Goal: Task Accomplishment & Management: Manage account settings

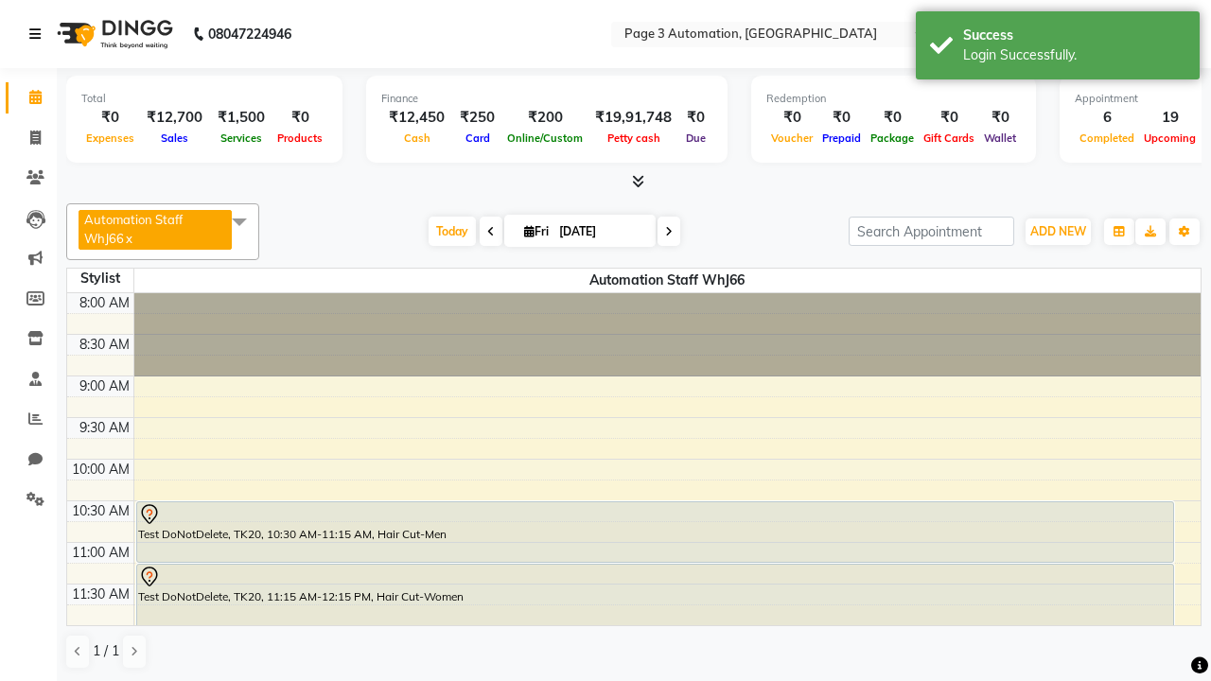
click at [39, 34] on icon at bounding box center [34, 33] width 11 height 13
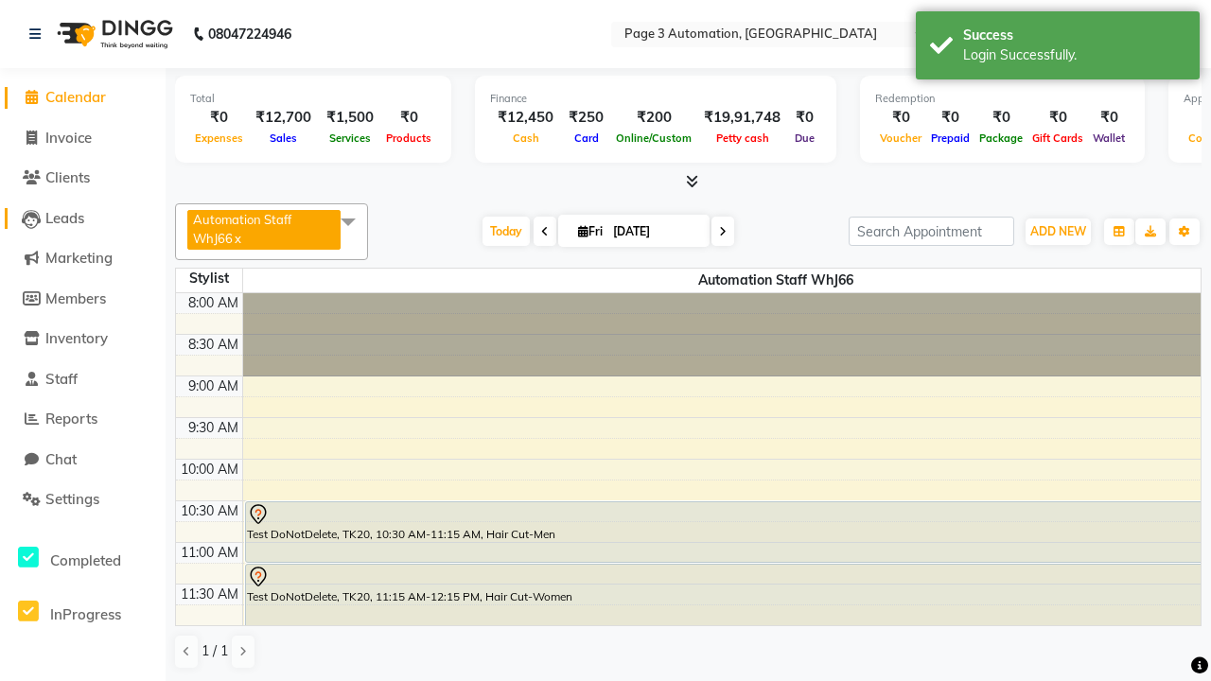
click at [82, 218] on span "Leads" at bounding box center [64, 218] width 39 height 18
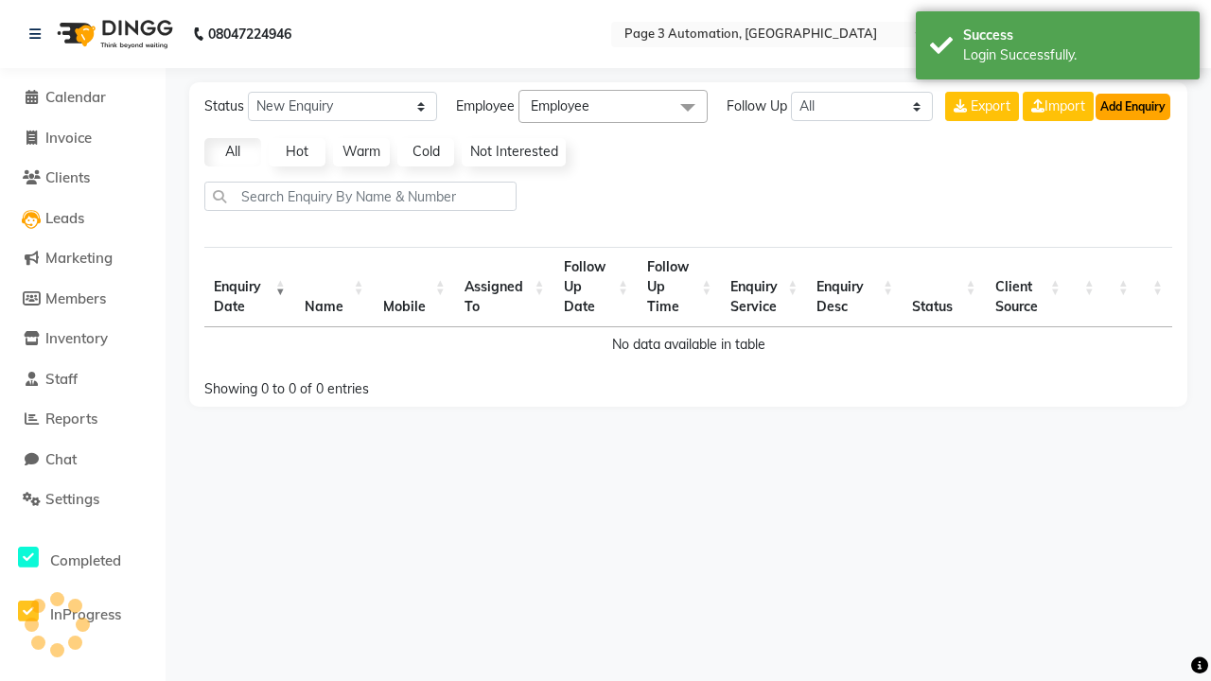
click at [1133, 106] on button "Add Enquiry" at bounding box center [1133, 107] width 75 height 26
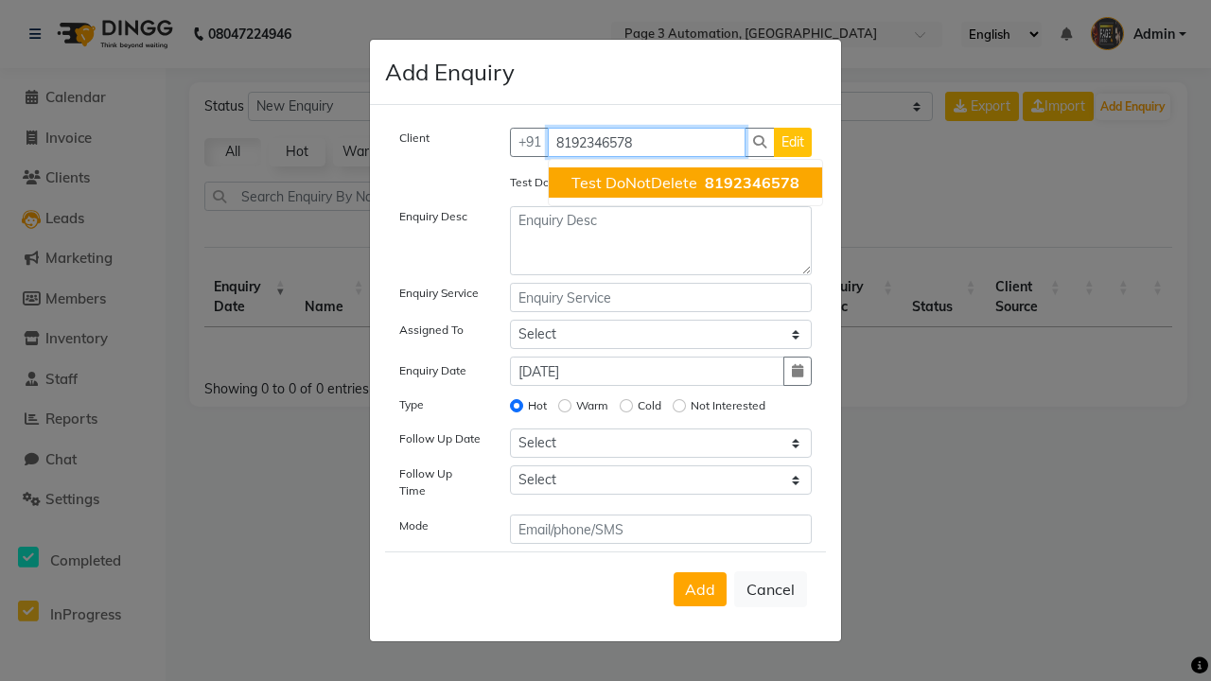
click at [685, 183] on span "Test DoNotDelete" at bounding box center [635, 182] width 126 height 19
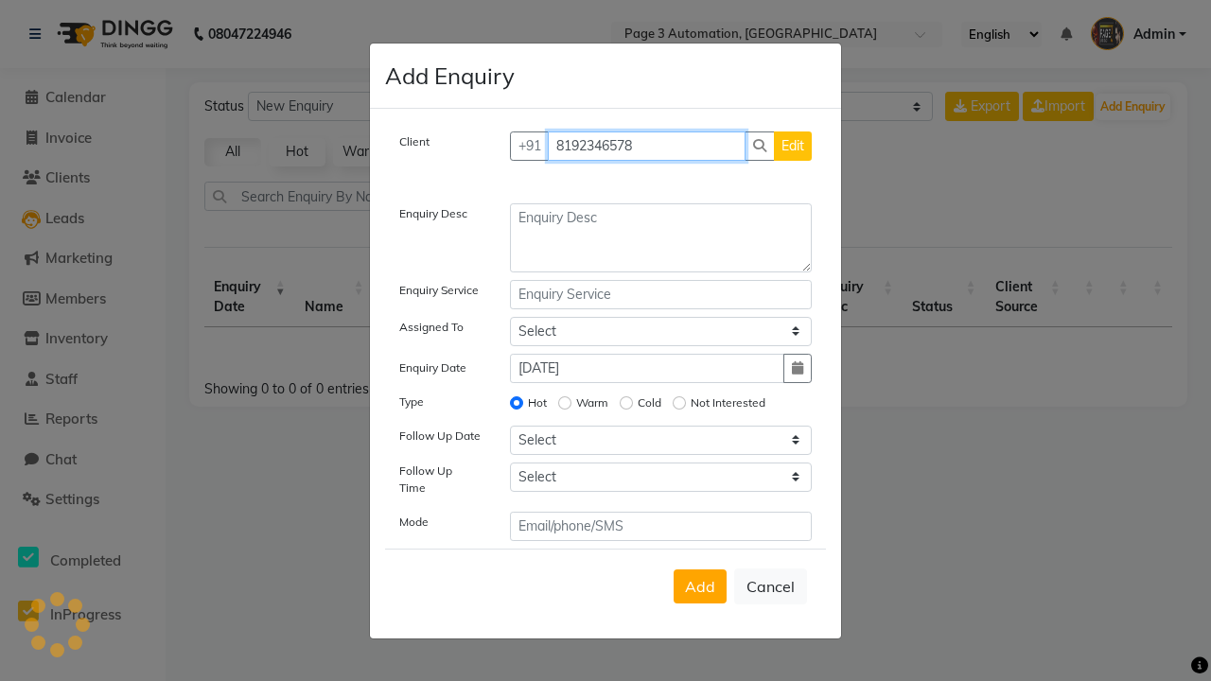
type input "8192346578"
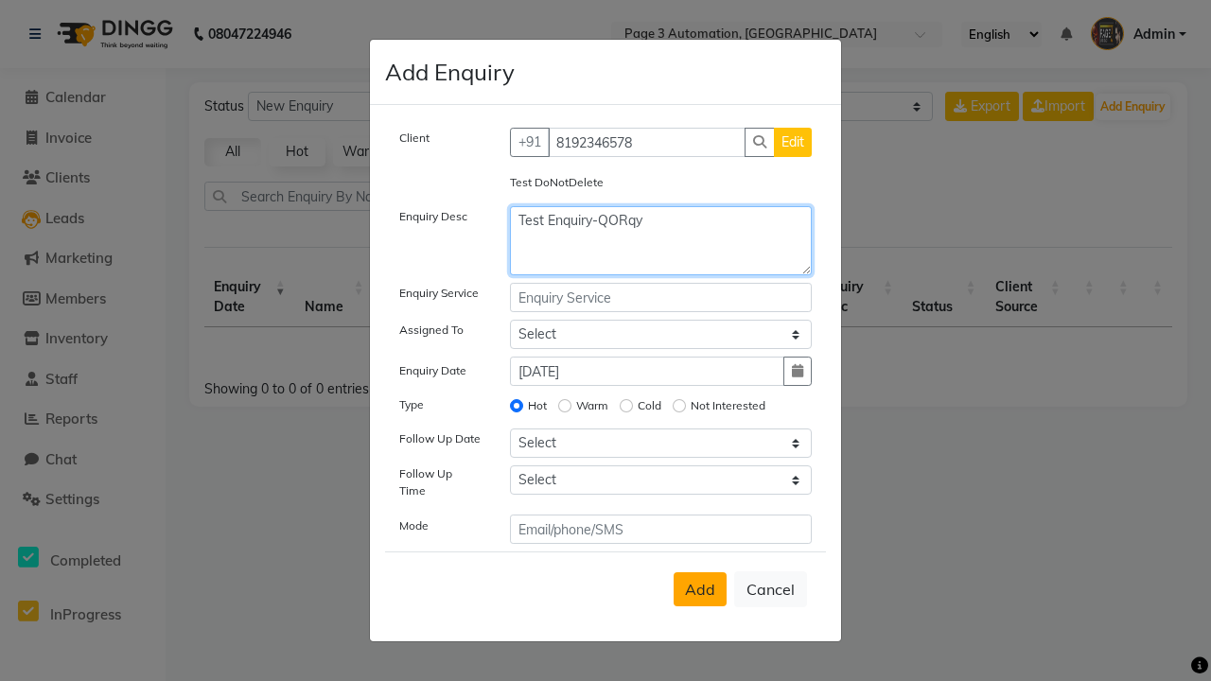
type textarea "Test Enquiry-QORqy"
click at [700, 590] on span "Add" at bounding box center [700, 589] width 30 height 19
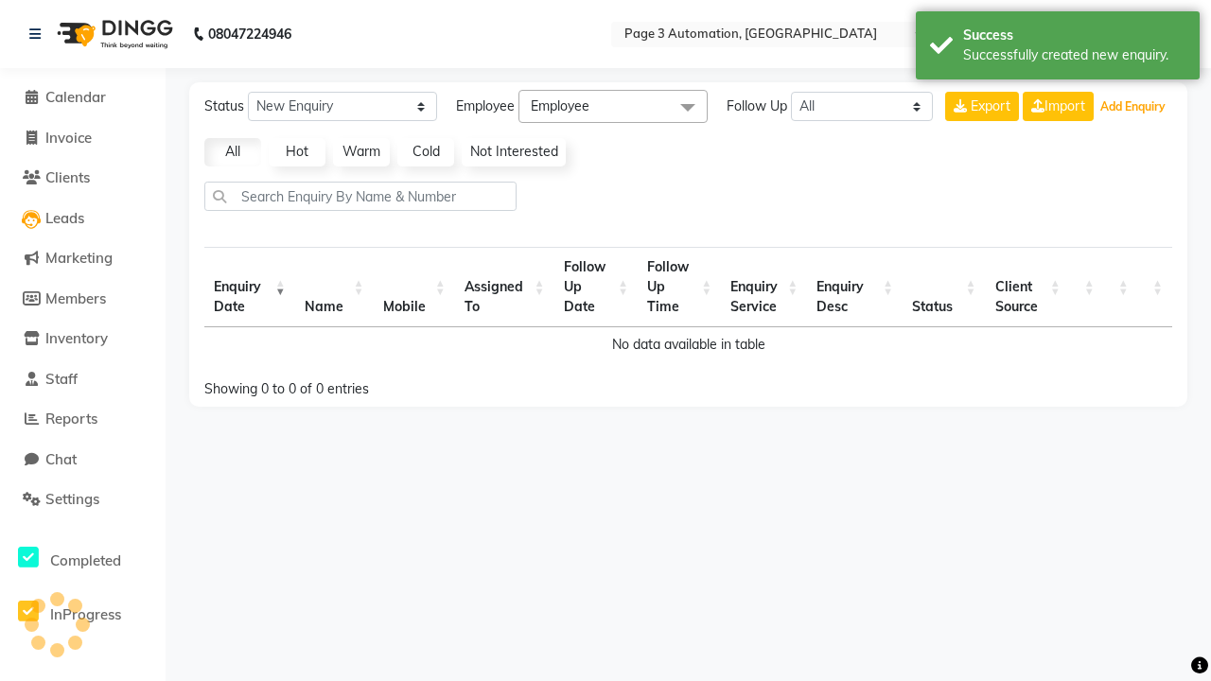
select select "10"
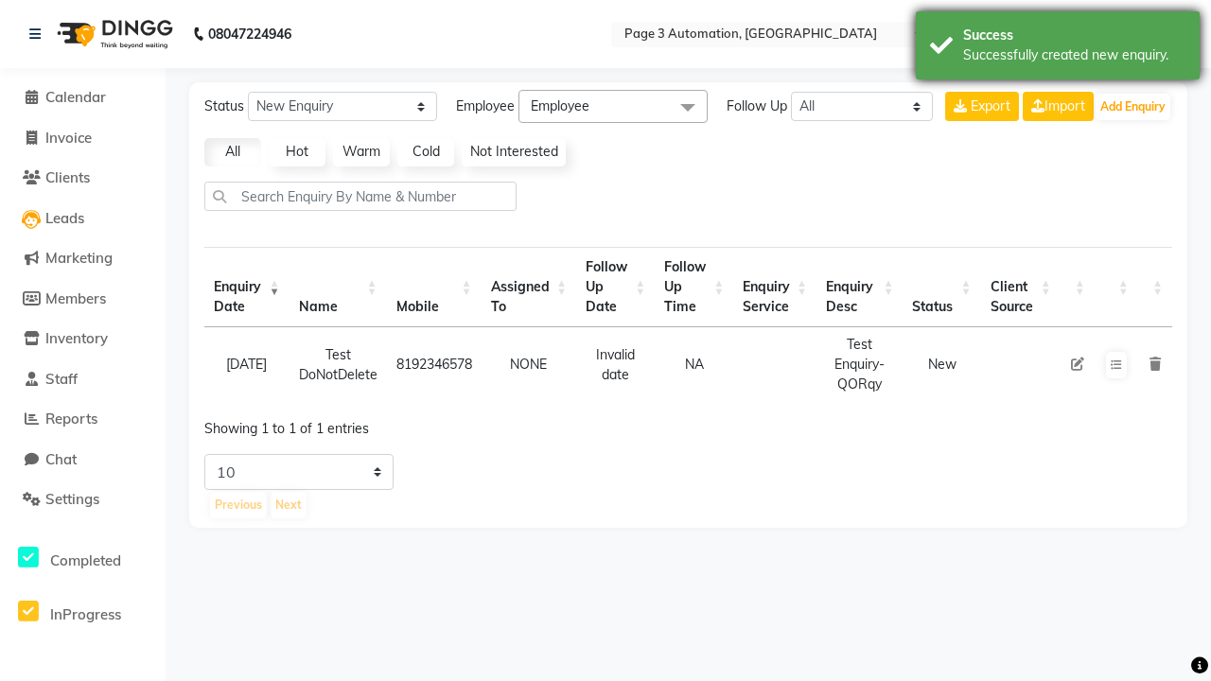
click at [1058, 48] on div "Successfully created new enquiry." at bounding box center [1074, 55] width 222 height 20
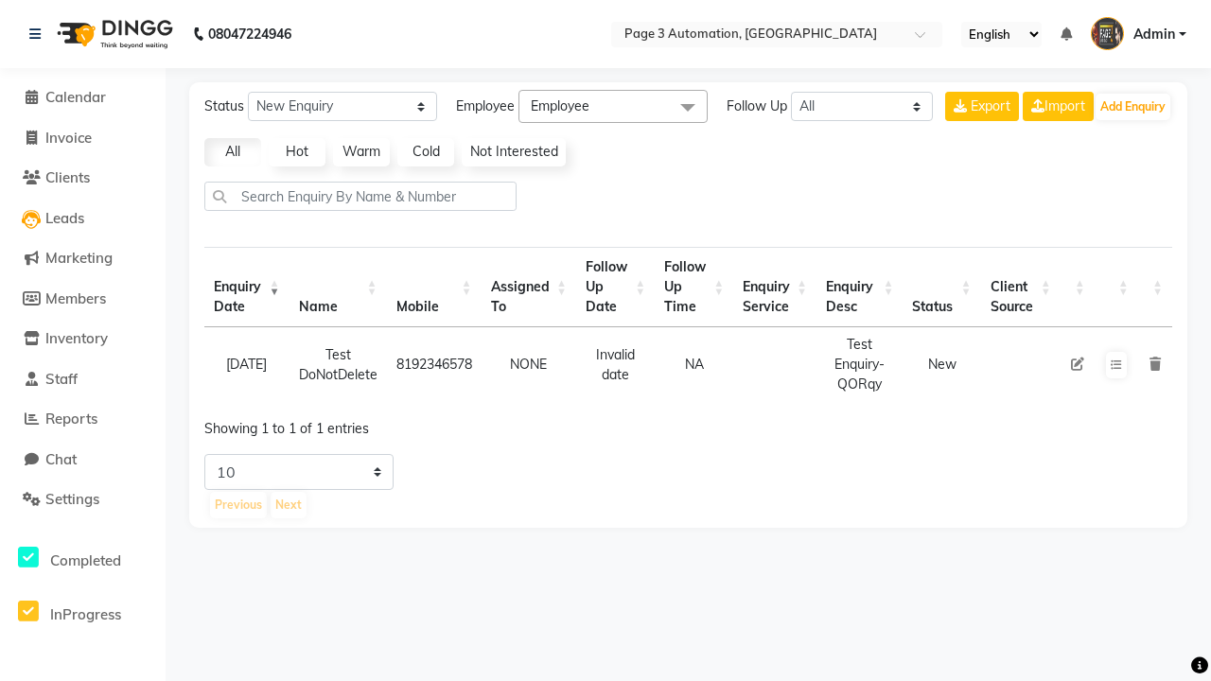
click at [1155, 364] on icon at bounding box center [1155, 364] width 11 height 13
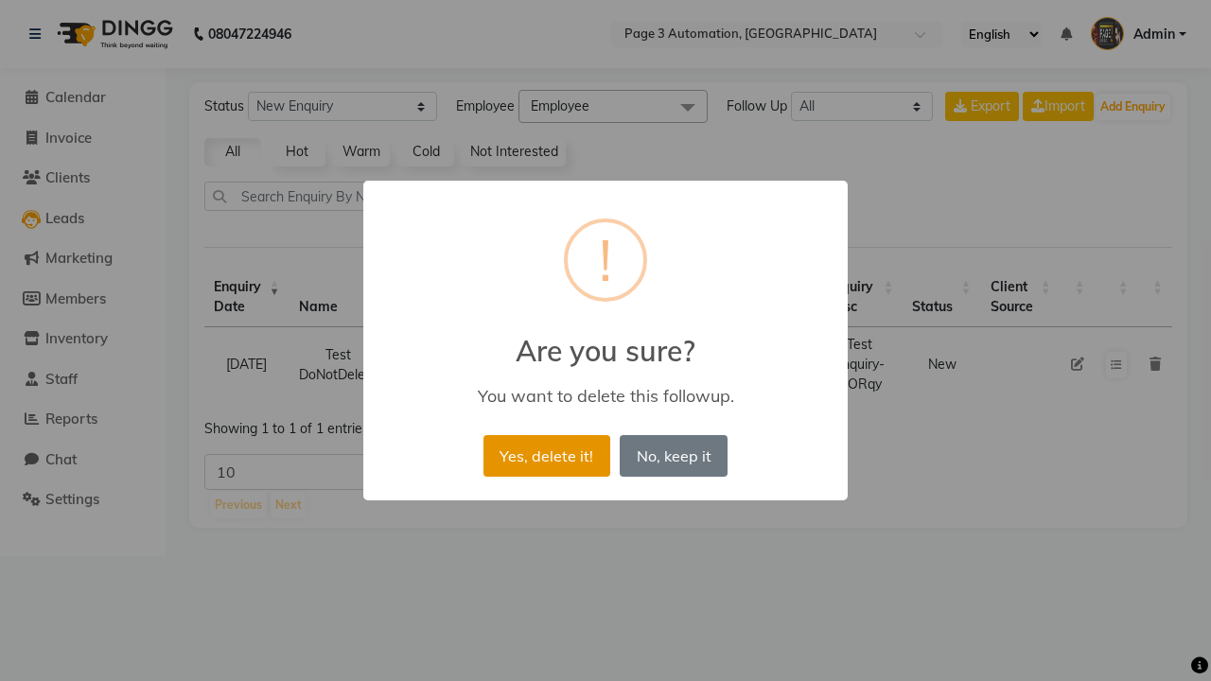
click at [546, 455] on button "Yes, delete it!" at bounding box center [547, 456] width 127 height 42
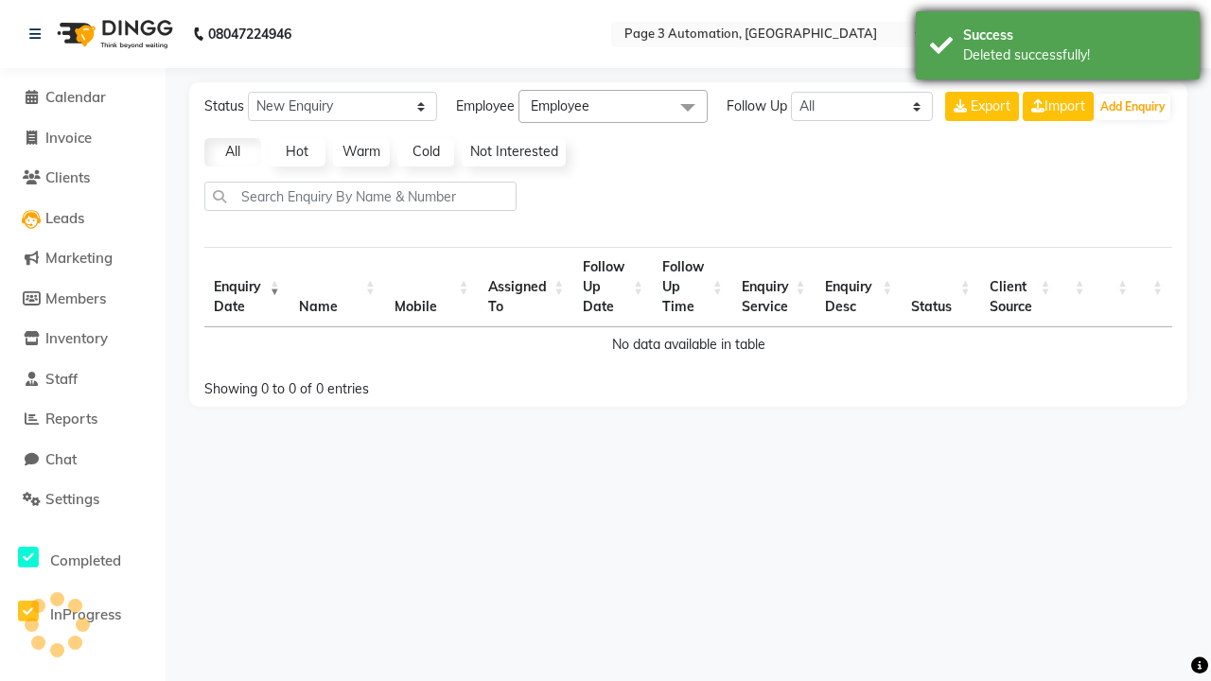
click at [1058, 48] on div "Deleted successfully!" at bounding box center [1074, 55] width 222 height 20
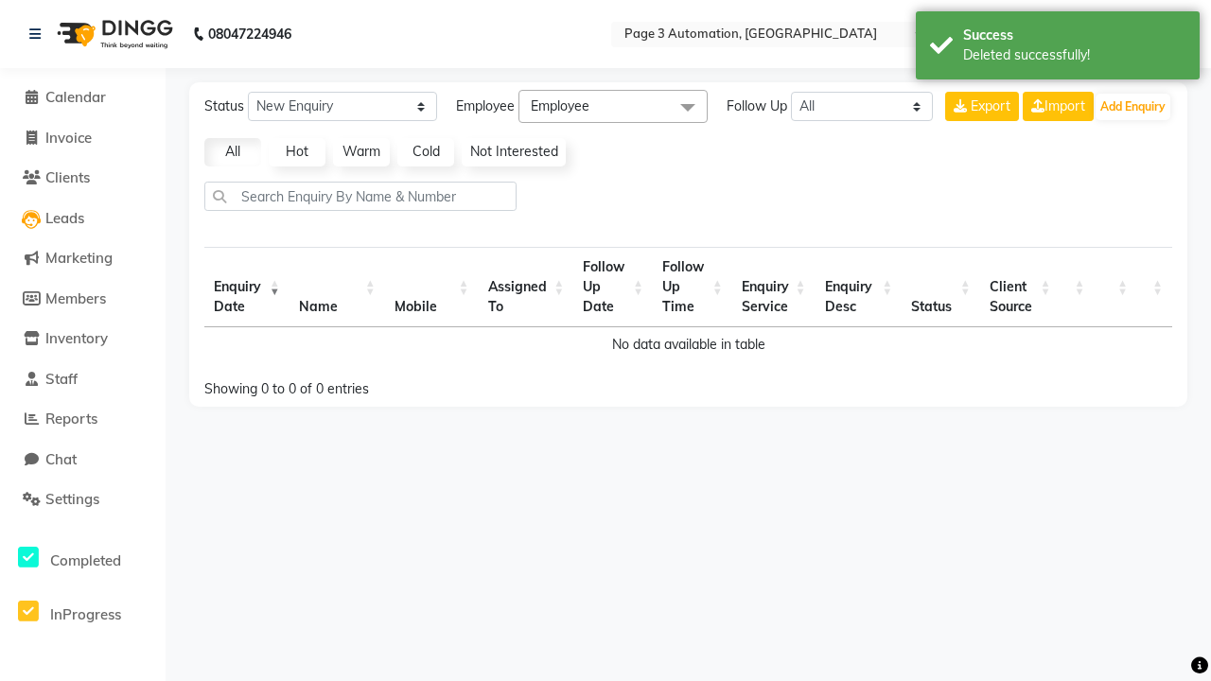
click at [1139, 34] on span "Admin" at bounding box center [1155, 35] width 42 height 20
click at [0, 0] on link "Sign out" at bounding box center [0, 0] width 0 height 0
